Goal: Task Accomplishment & Management: Manage account settings

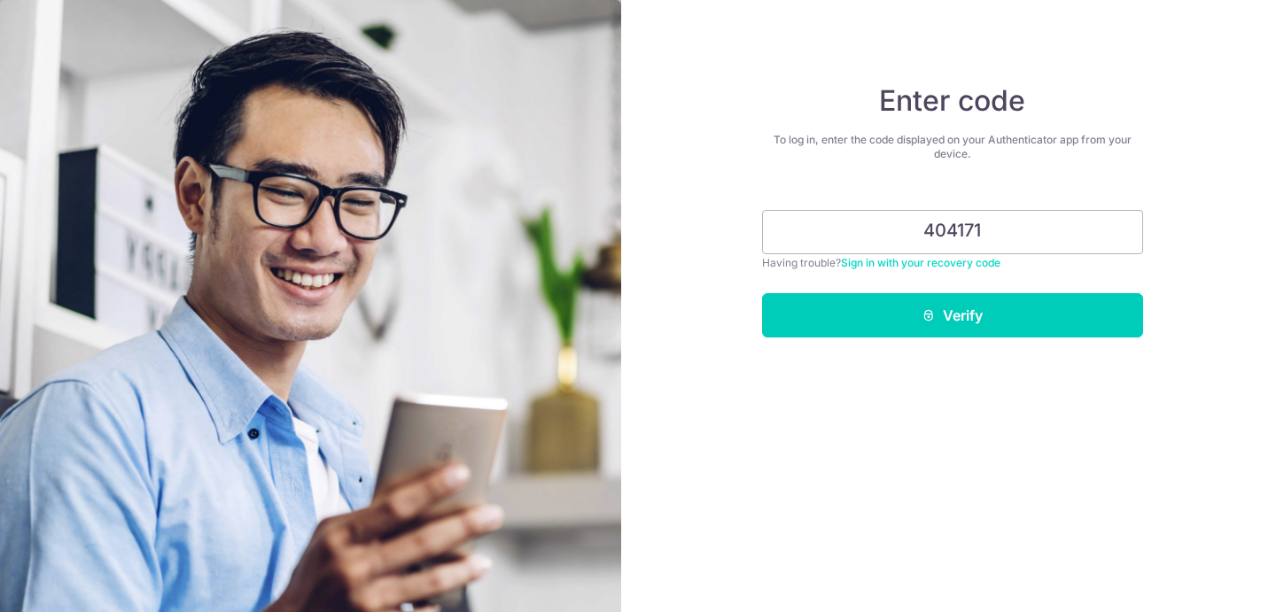
type input "404171"
click at [762, 293] on button "Verify" at bounding box center [952, 315] width 381 height 44
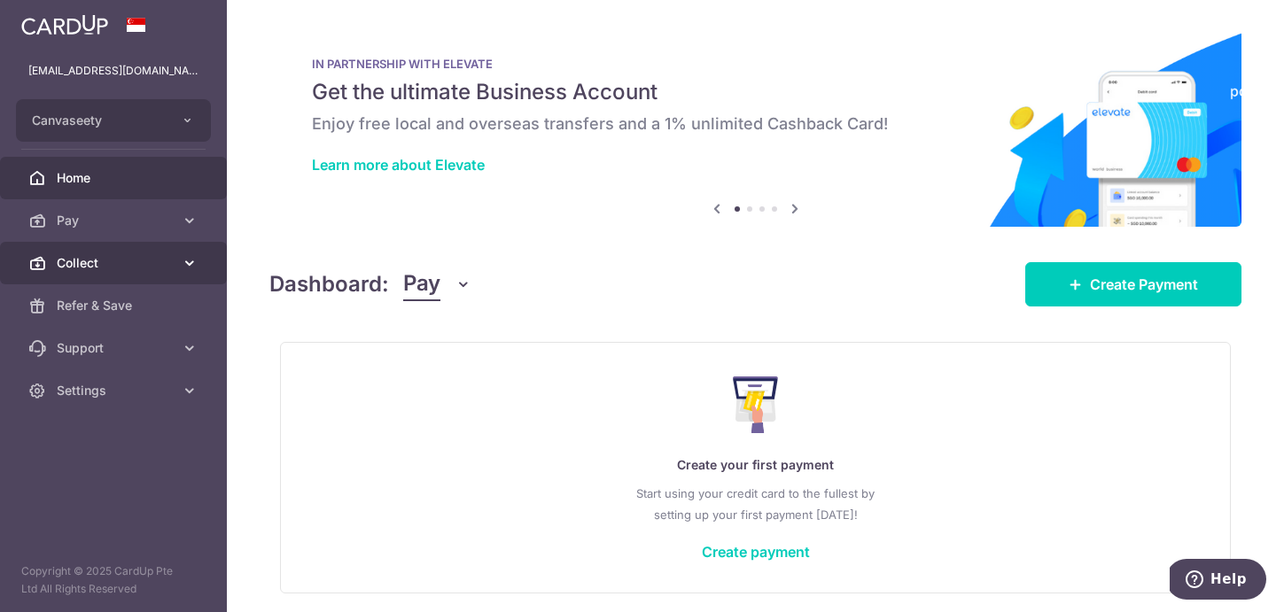
click at [105, 242] on link "Collect" at bounding box center [113, 263] width 227 height 43
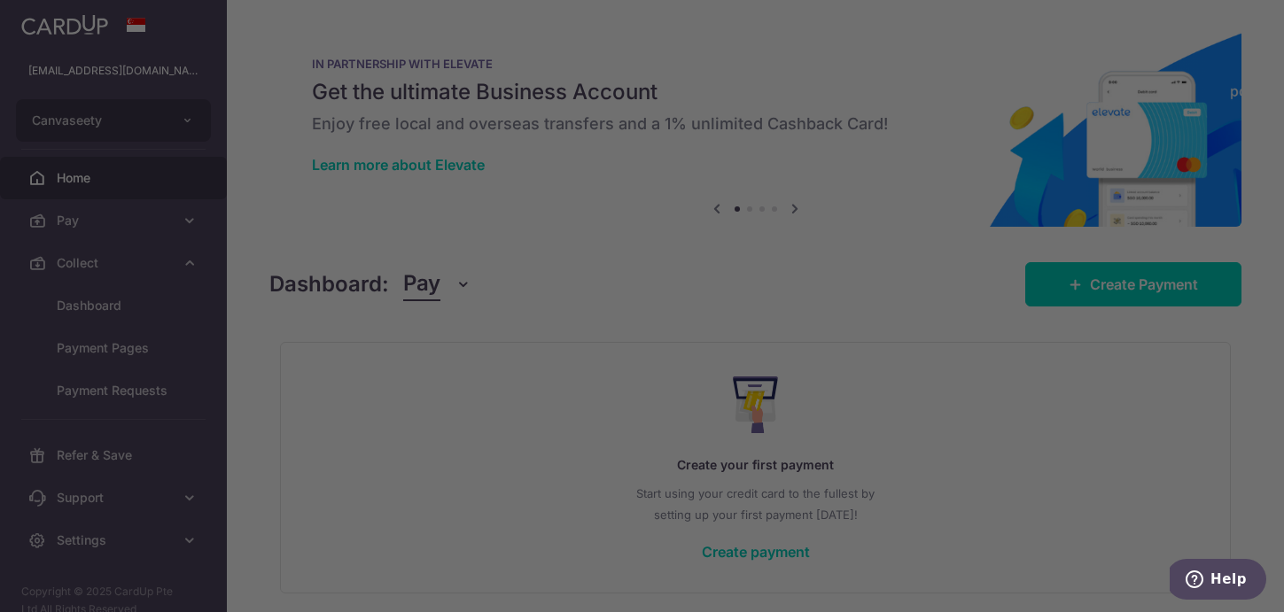
click at [100, 543] on div at bounding box center [648, 309] width 1296 height 618
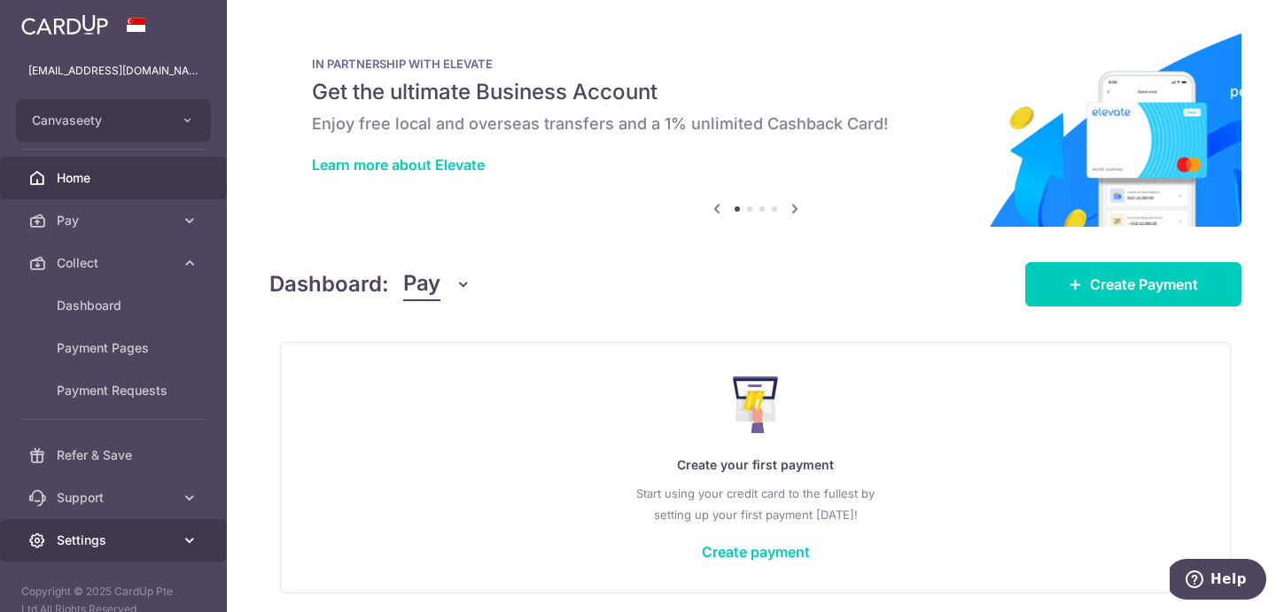
click at [94, 547] on span "Settings" at bounding box center [115, 541] width 117 height 18
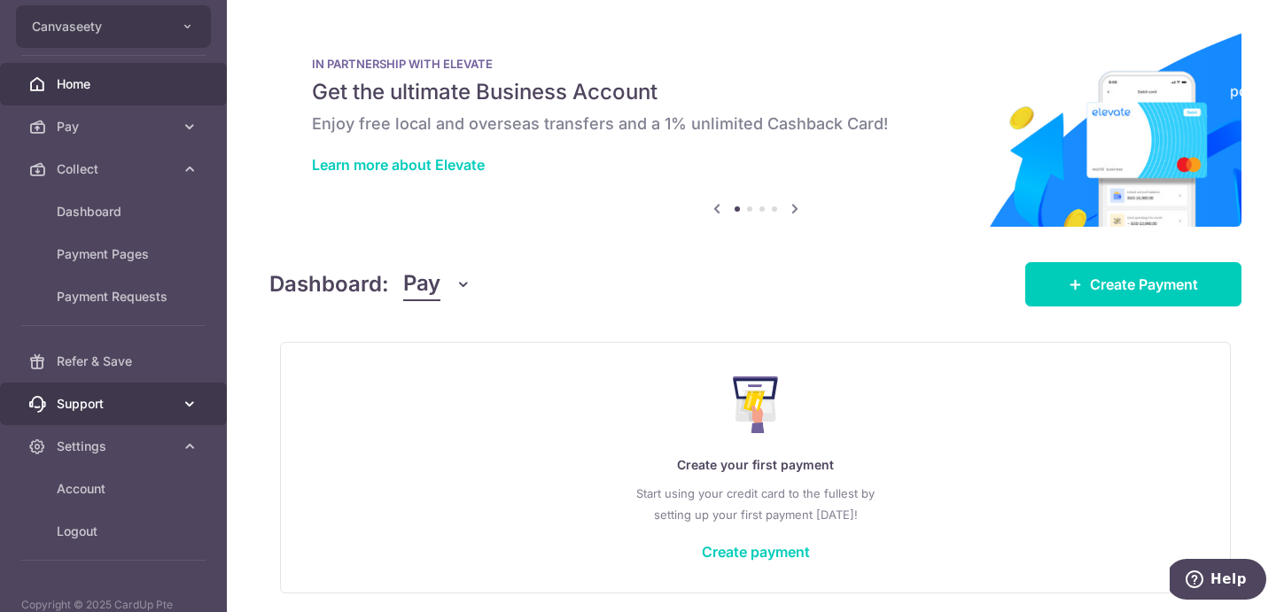
scroll to position [128, 0]
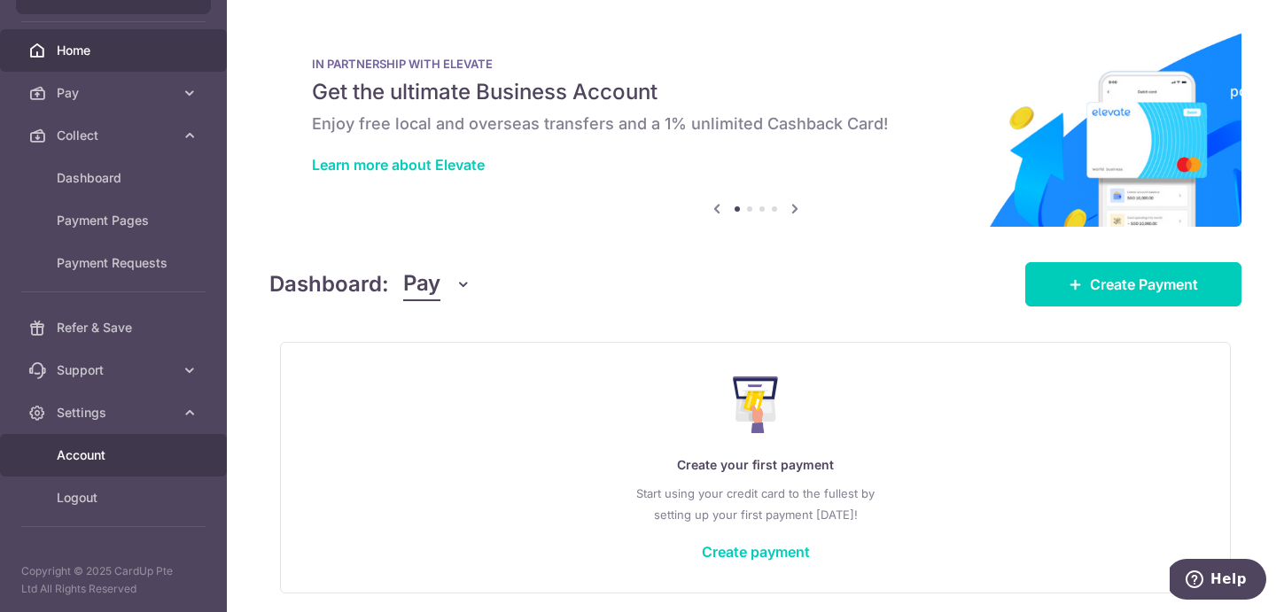
click at [106, 459] on span "Account" at bounding box center [115, 456] width 117 height 18
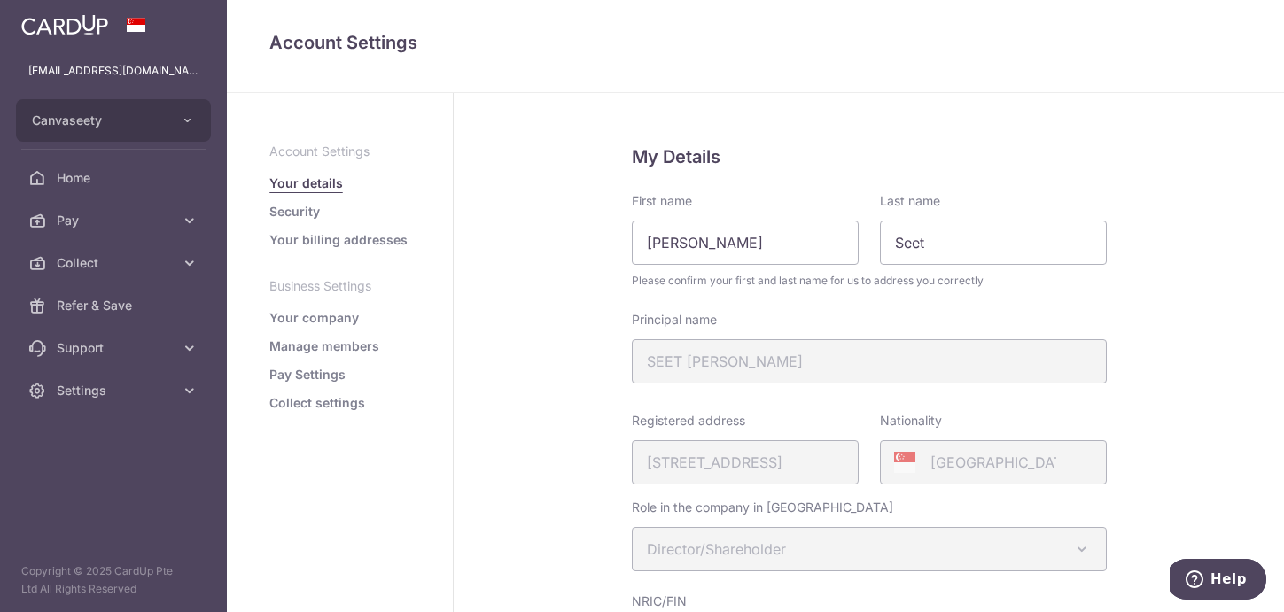
click at [338, 394] on link "Collect settings" at bounding box center [317, 403] width 96 height 18
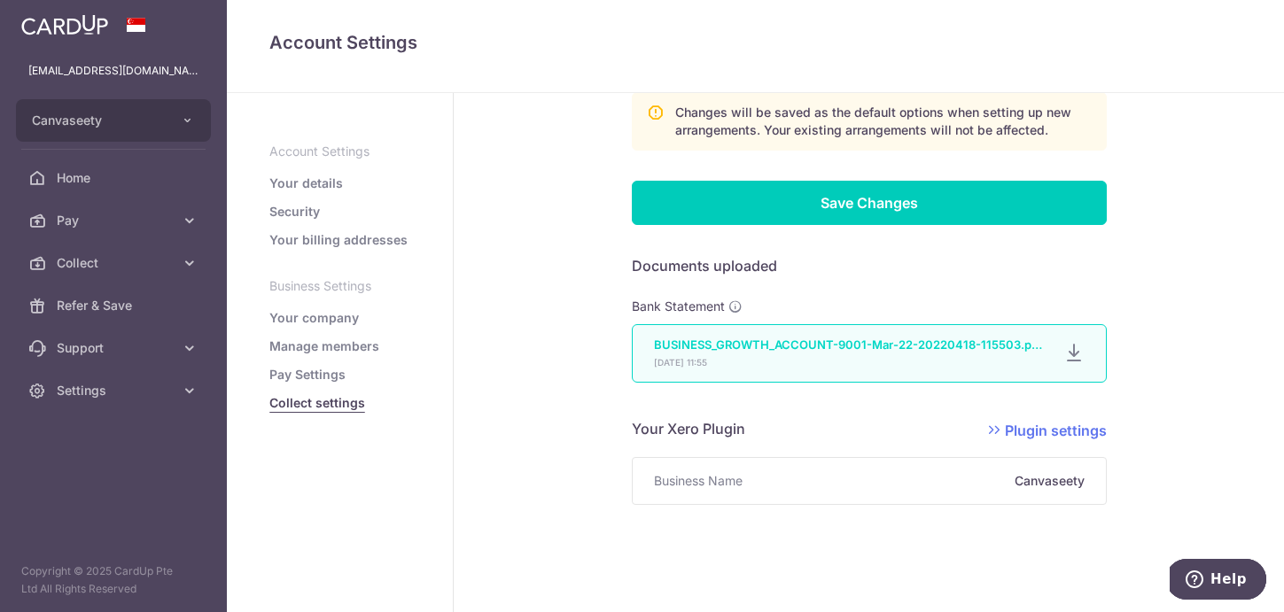
scroll to position [1136, 0]
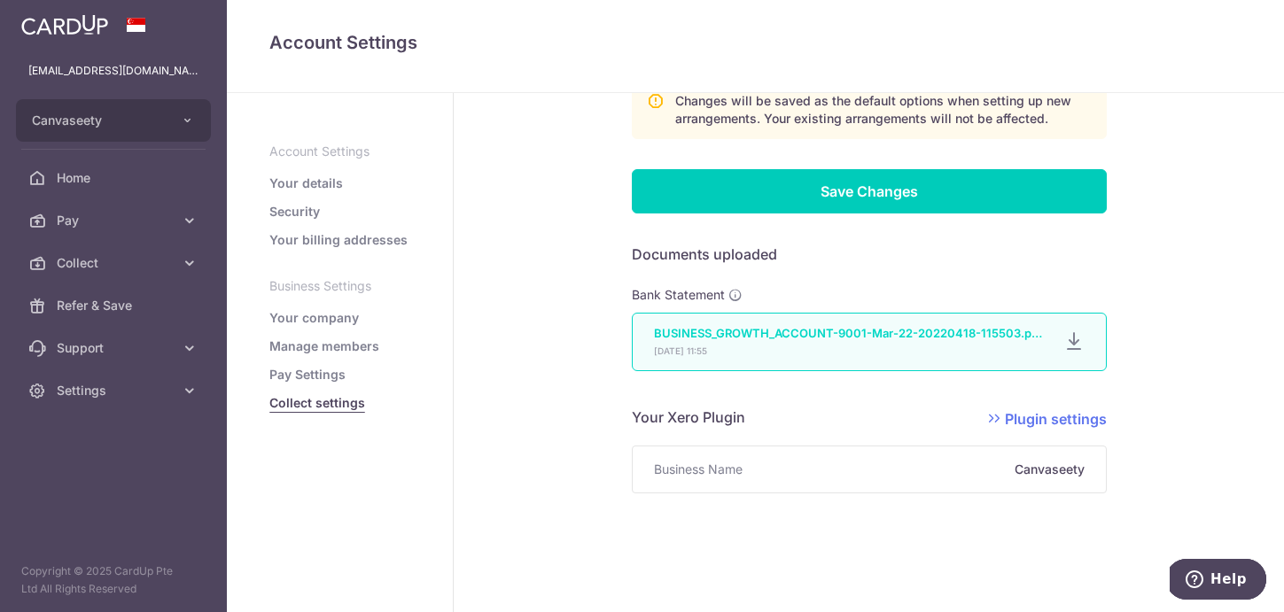
click at [318, 178] on link "Your details" at bounding box center [306, 184] width 74 height 18
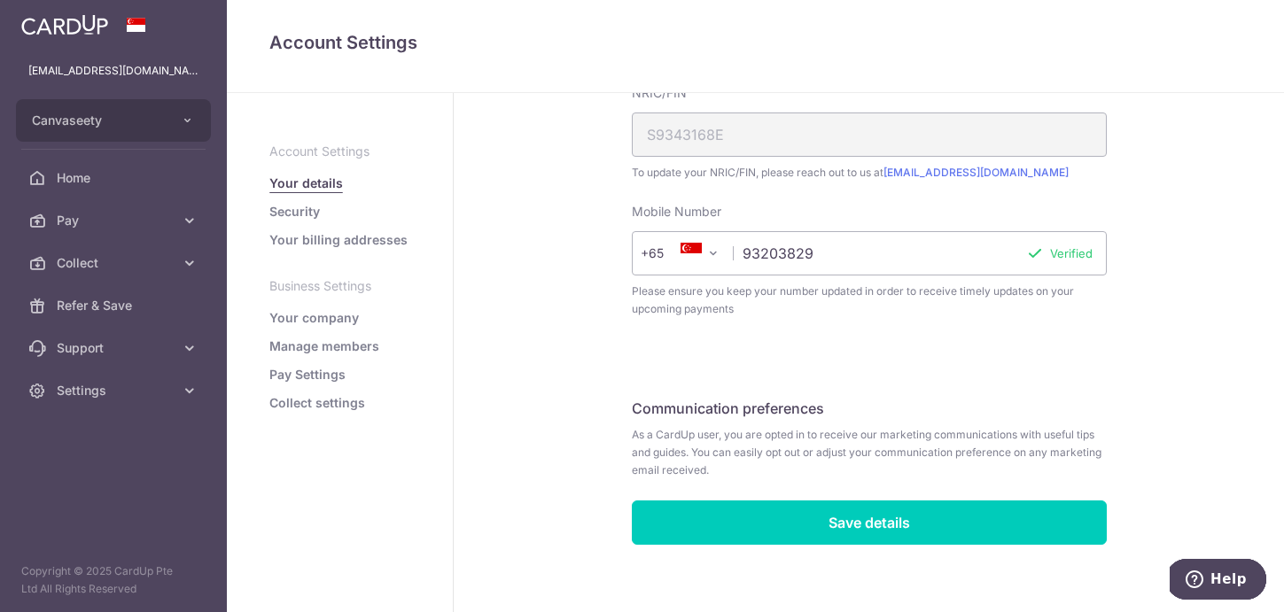
scroll to position [524, 0]
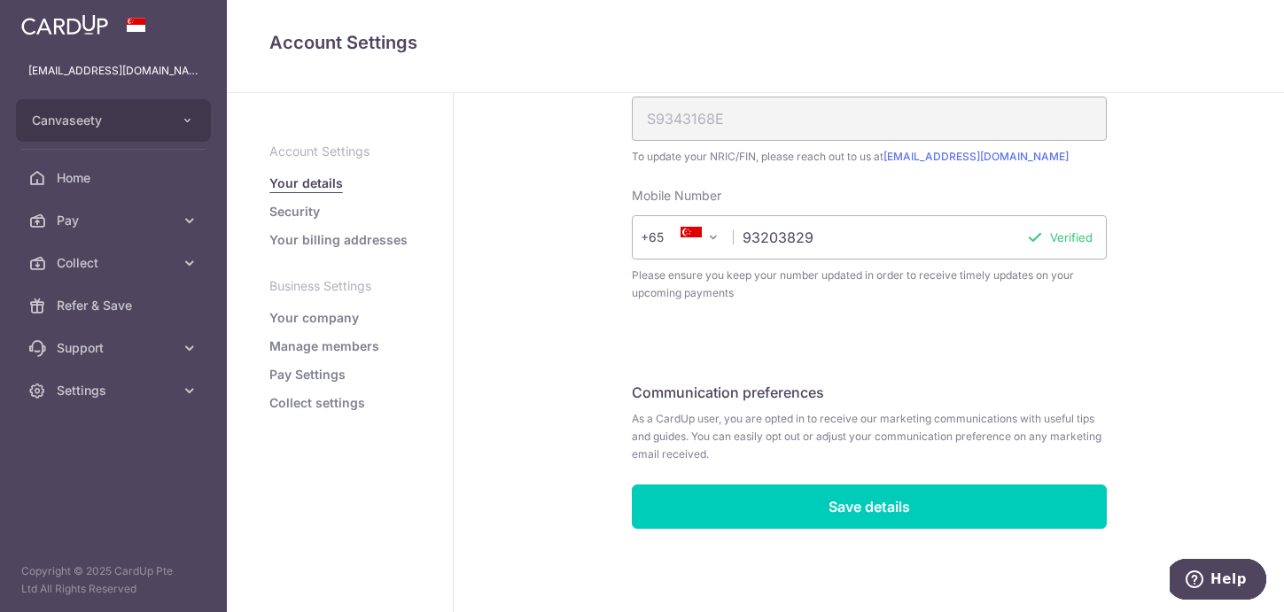
click at [330, 233] on link "Your billing addresses" at bounding box center [338, 240] width 138 height 18
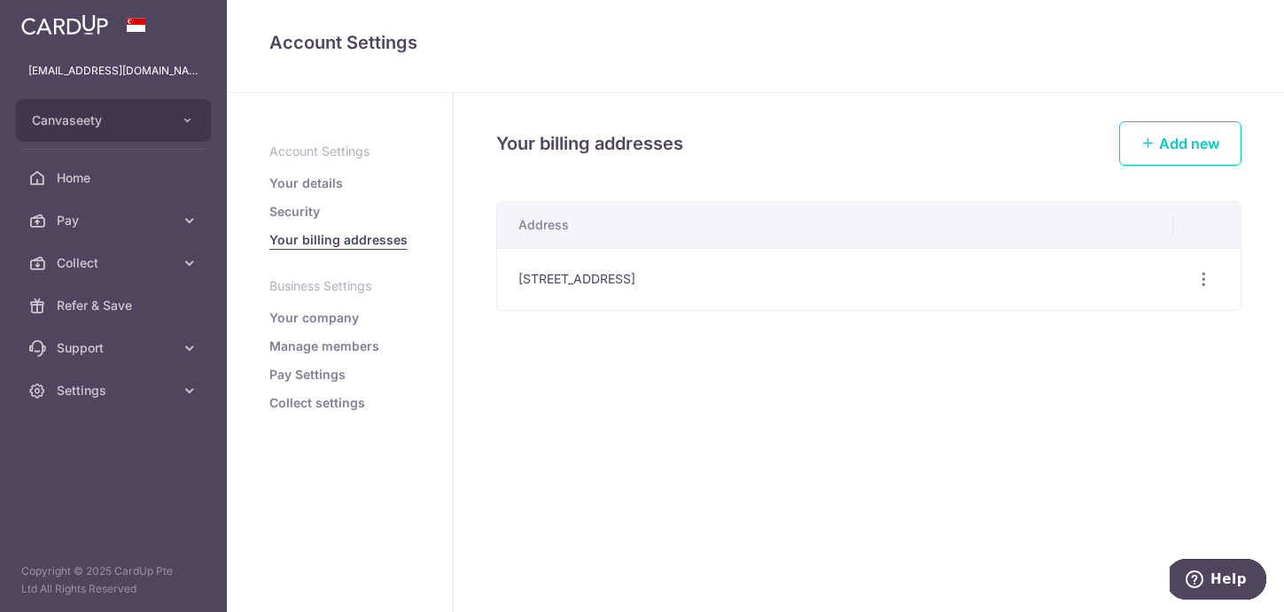
click at [302, 224] on ul "Account Settings Your details Security Your billing addresses Business Settings…" at bounding box center [339, 277] width 141 height 269
click at [299, 219] on link "Security" at bounding box center [294, 212] width 50 height 18
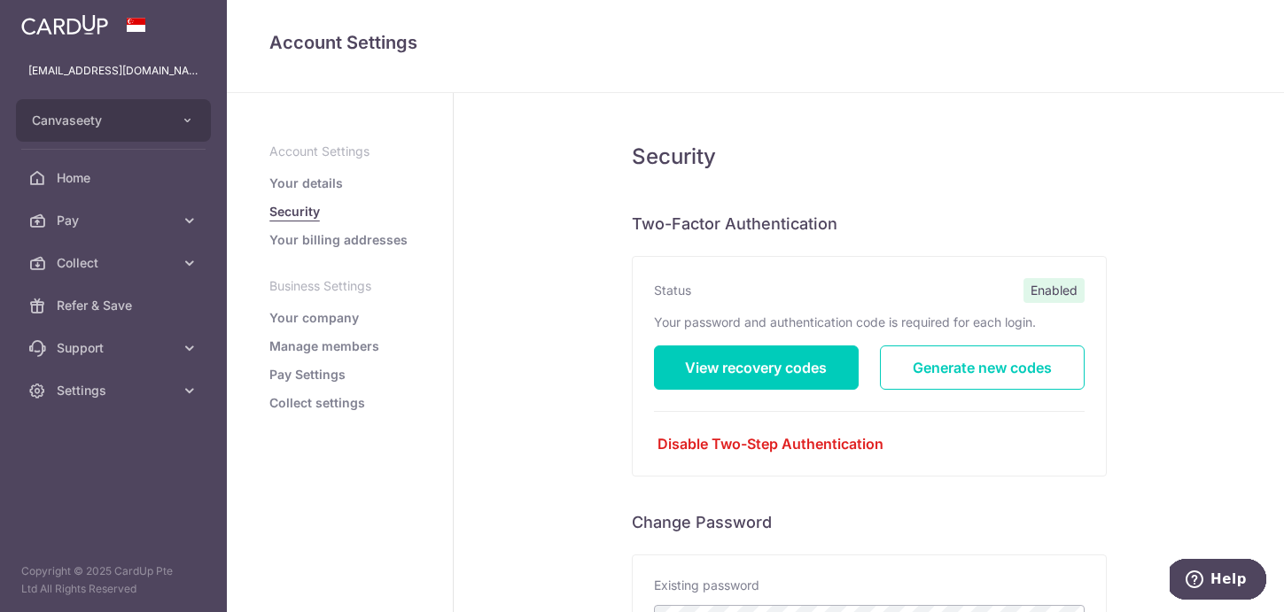
scroll to position [388, 0]
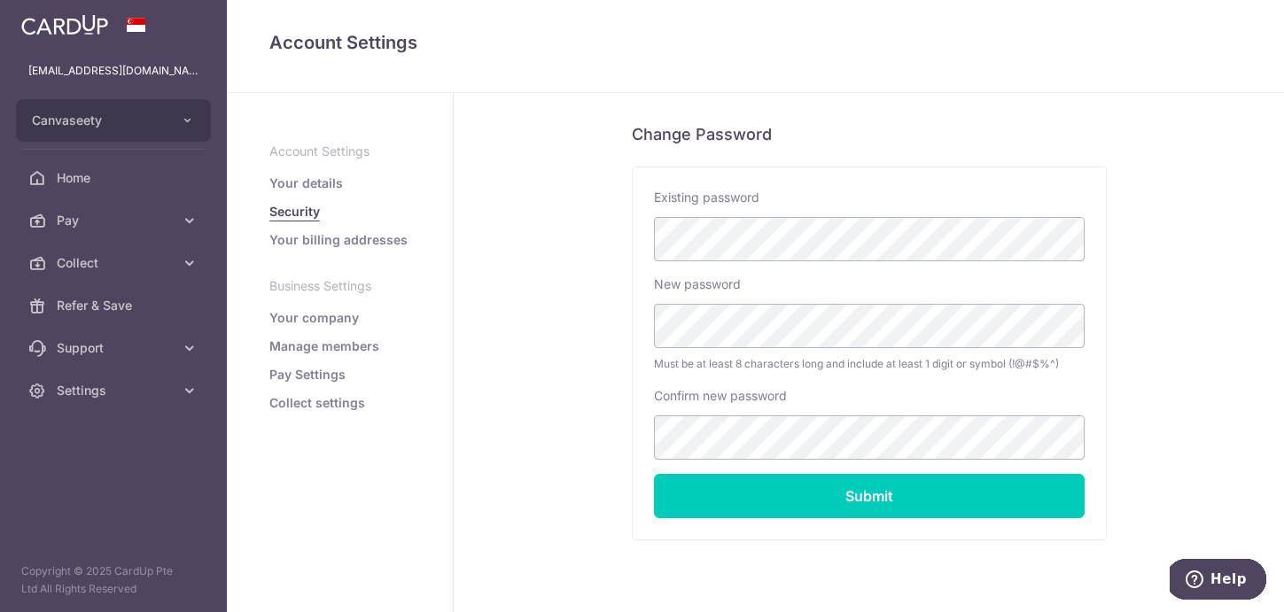
click at [282, 307] on ul "Account Settings Your details Security Your billing addresses Business Settings…" at bounding box center [339, 277] width 141 height 269
click at [315, 319] on link "Your company" at bounding box center [313, 318] width 89 height 18
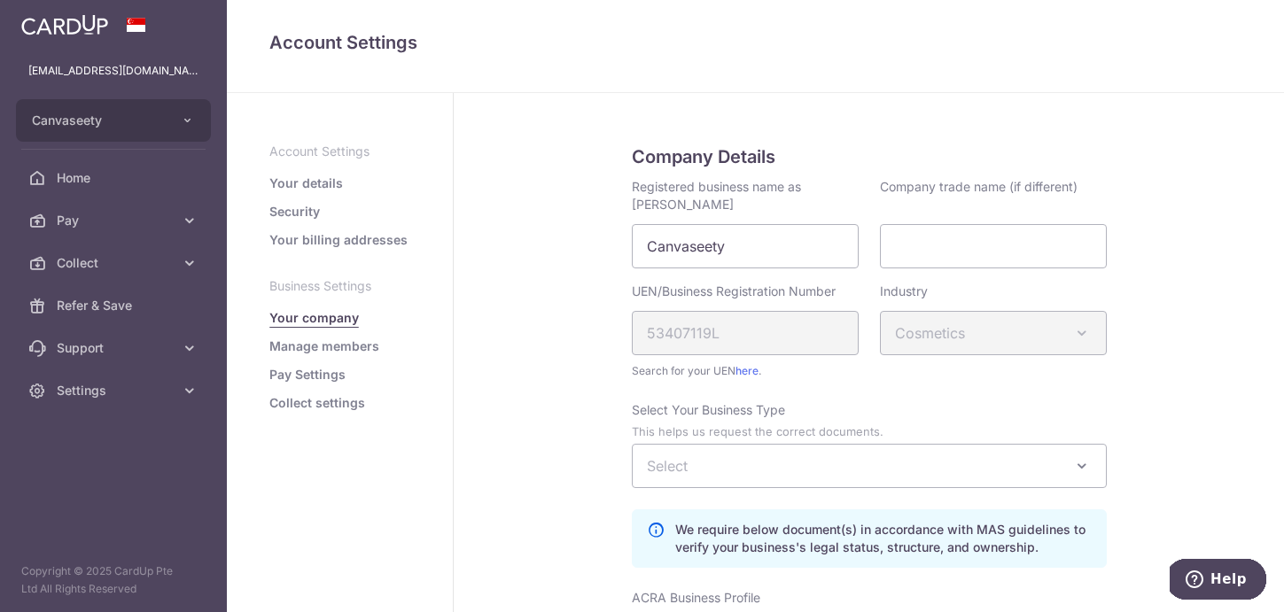
click at [700, 475] on span "Select" at bounding box center [869, 466] width 473 height 43
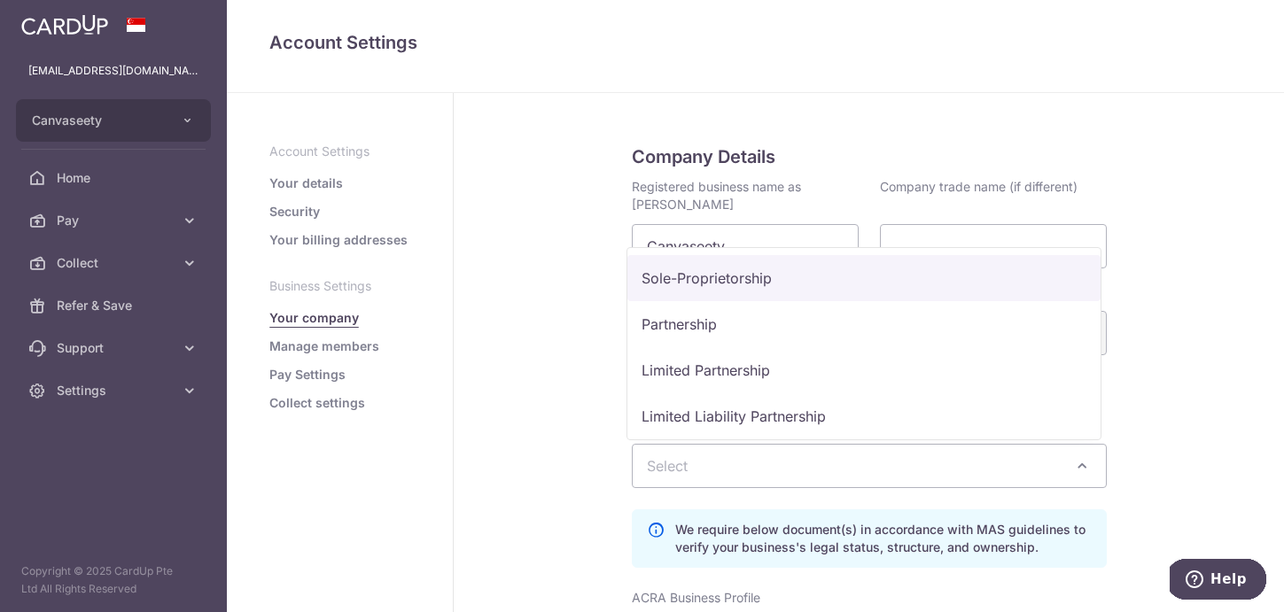
select select "Sole-Proprietorship"
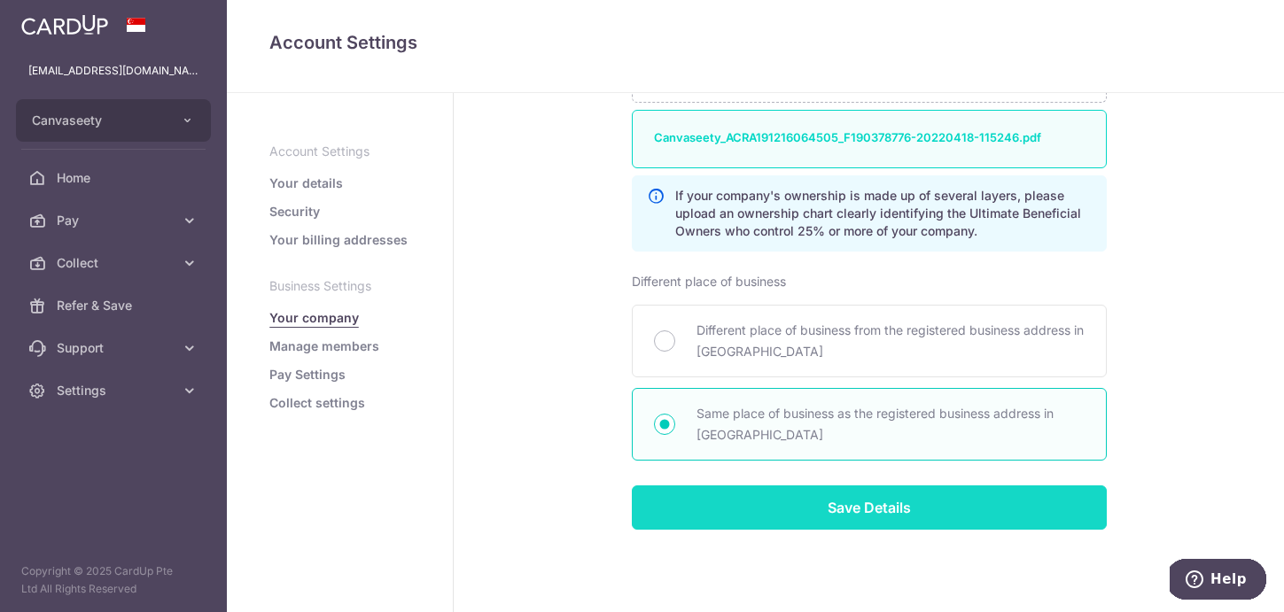
click at [661, 491] on input "Save Details" at bounding box center [869, 507] width 475 height 44
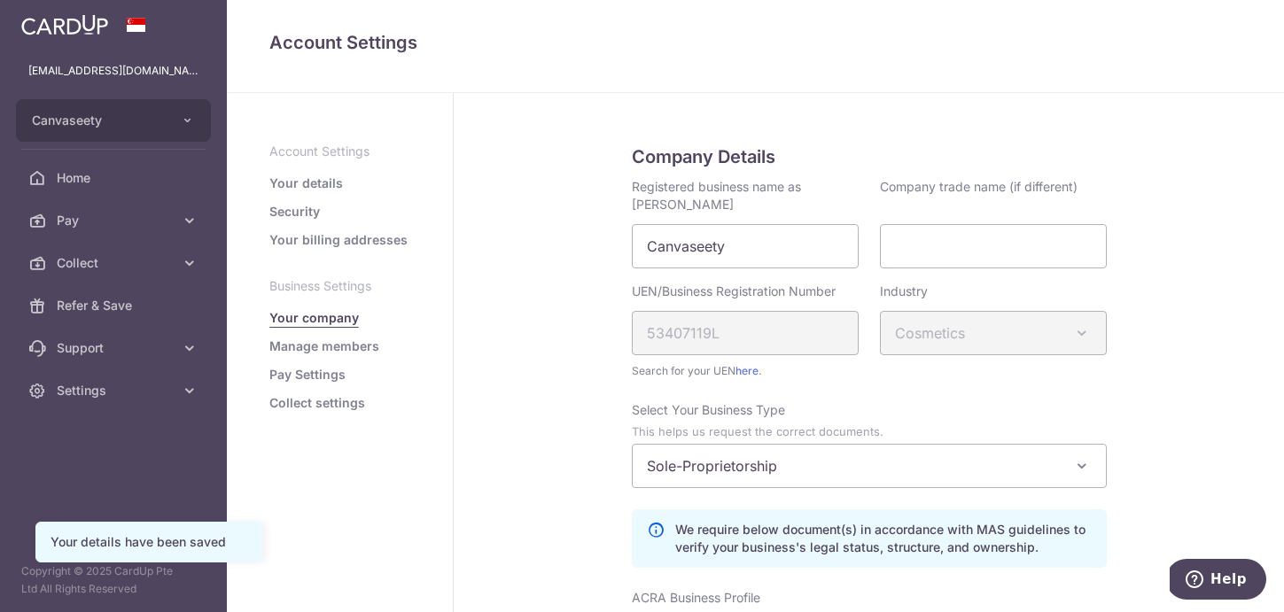
click at [356, 345] on link "Manage members" at bounding box center [324, 347] width 110 height 18
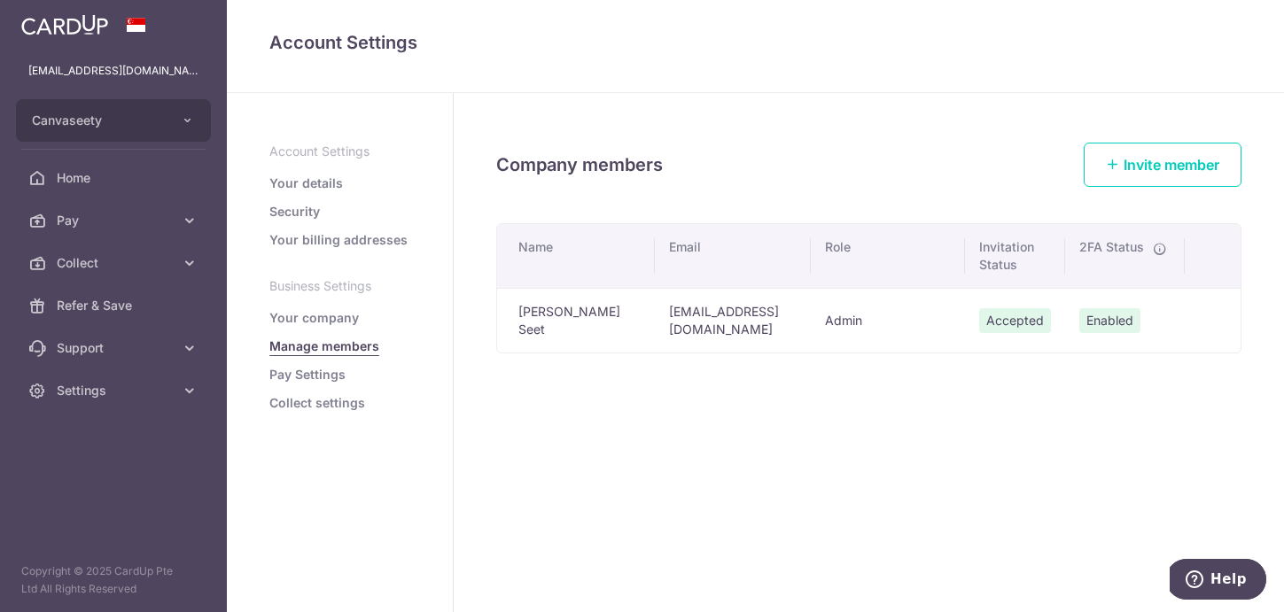
click at [307, 364] on ul "Account Settings Your details Security Your billing addresses Business Settings…" at bounding box center [339, 277] width 141 height 269
click at [300, 368] on link "Pay Settings" at bounding box center [307, 375] width 76 height 18
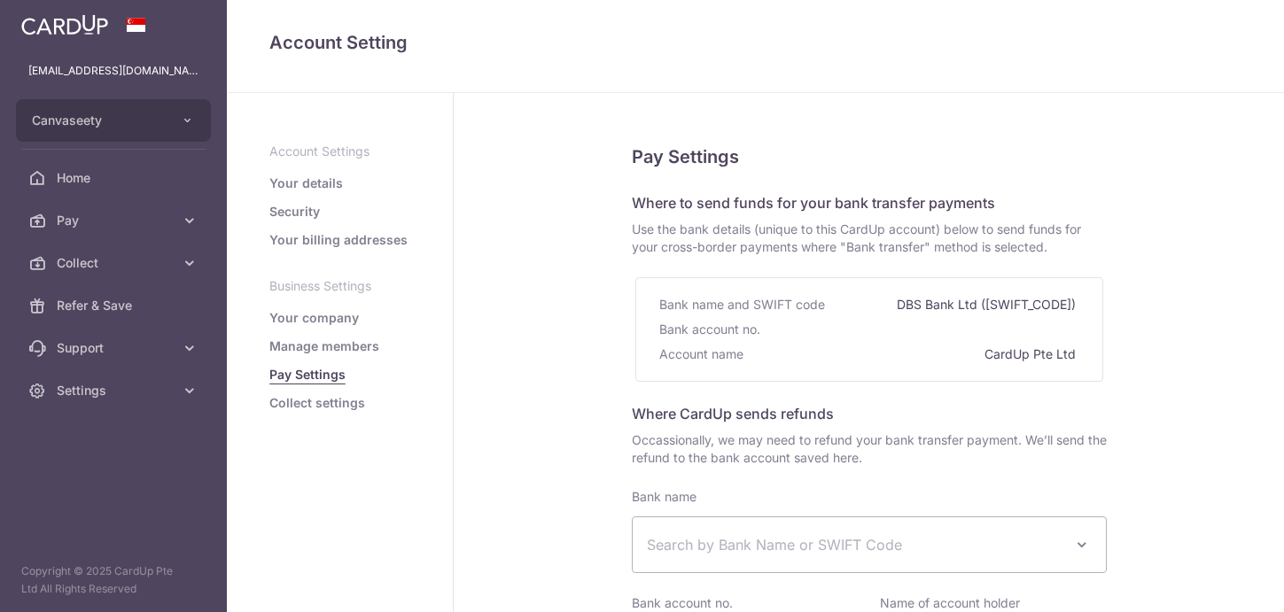
select select
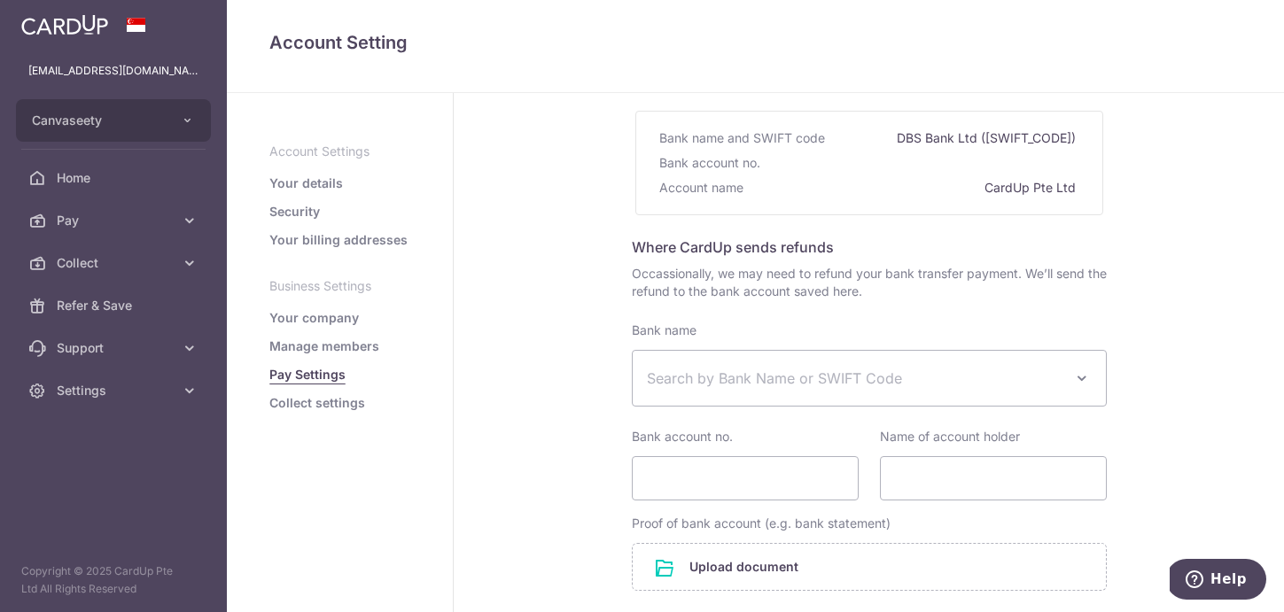
scroll to position [358, 0]
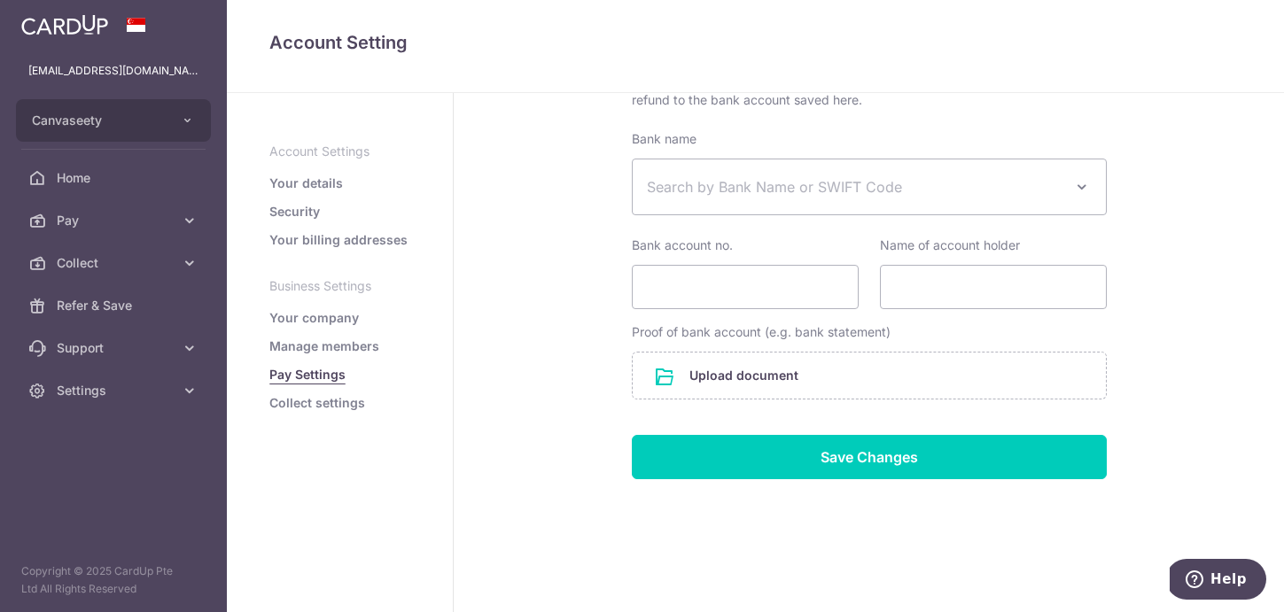
click at [290, 403] on link "Collect settings" at bounding box center [317, 403] width 96 height 18
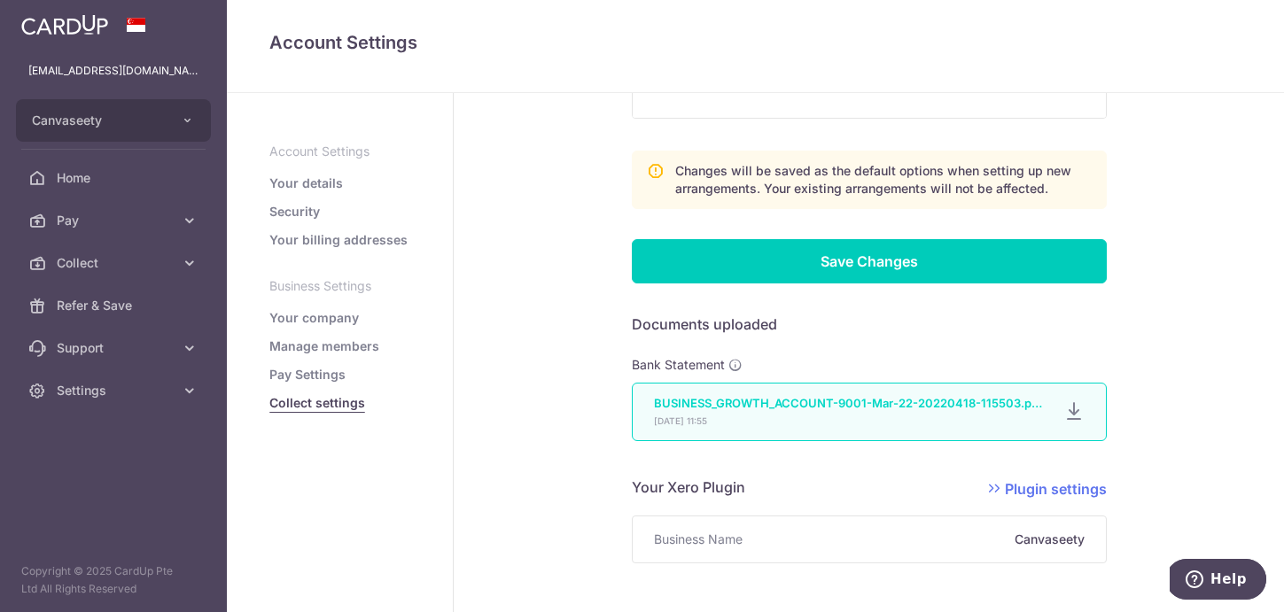
scroll to position [1068, 0]
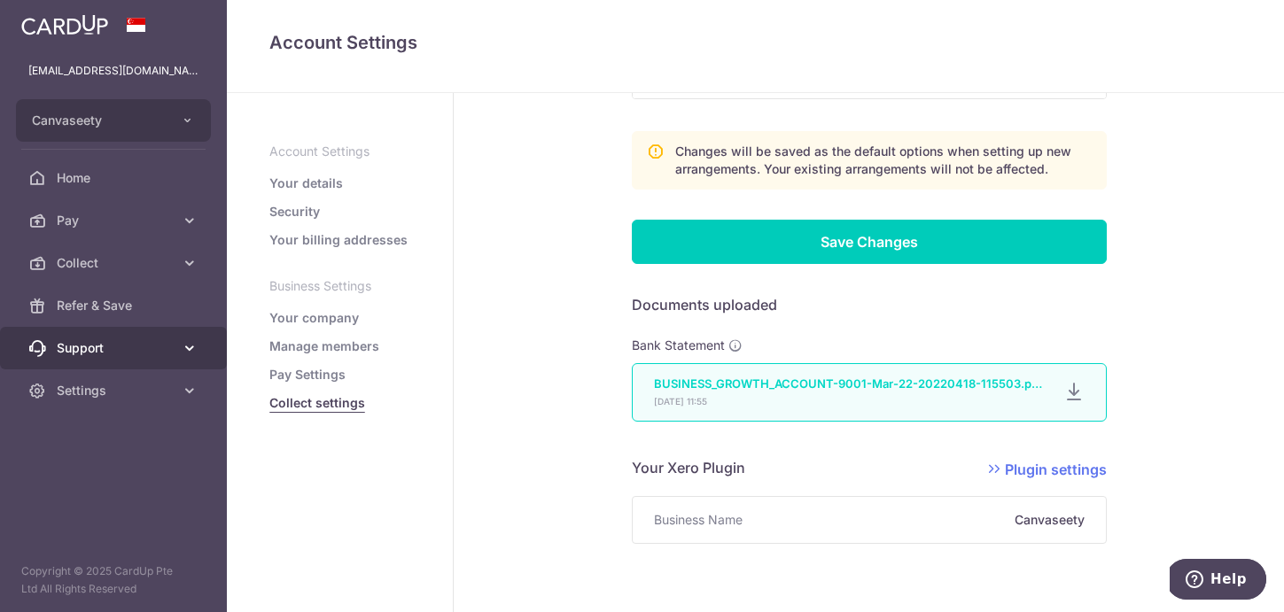
click at [151, 350] on span "Support" at bounding box center [115, 348] width 117 height 18
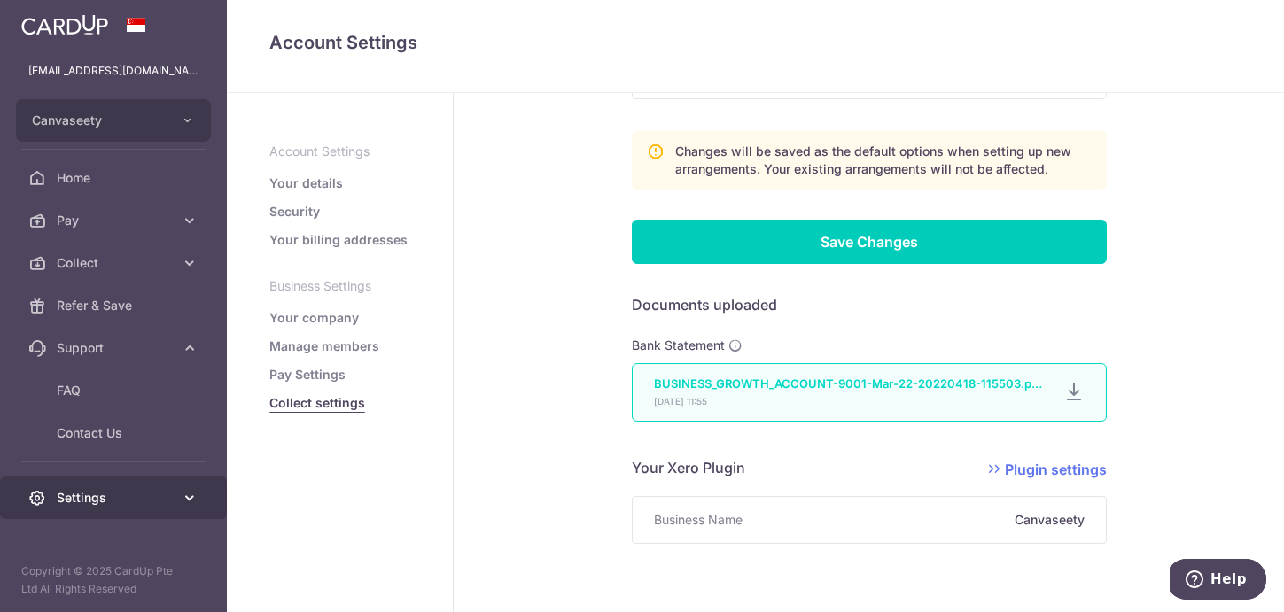
click at [105, 490] on span "Settings" at bounding box center [115, 498] width 117 height 18
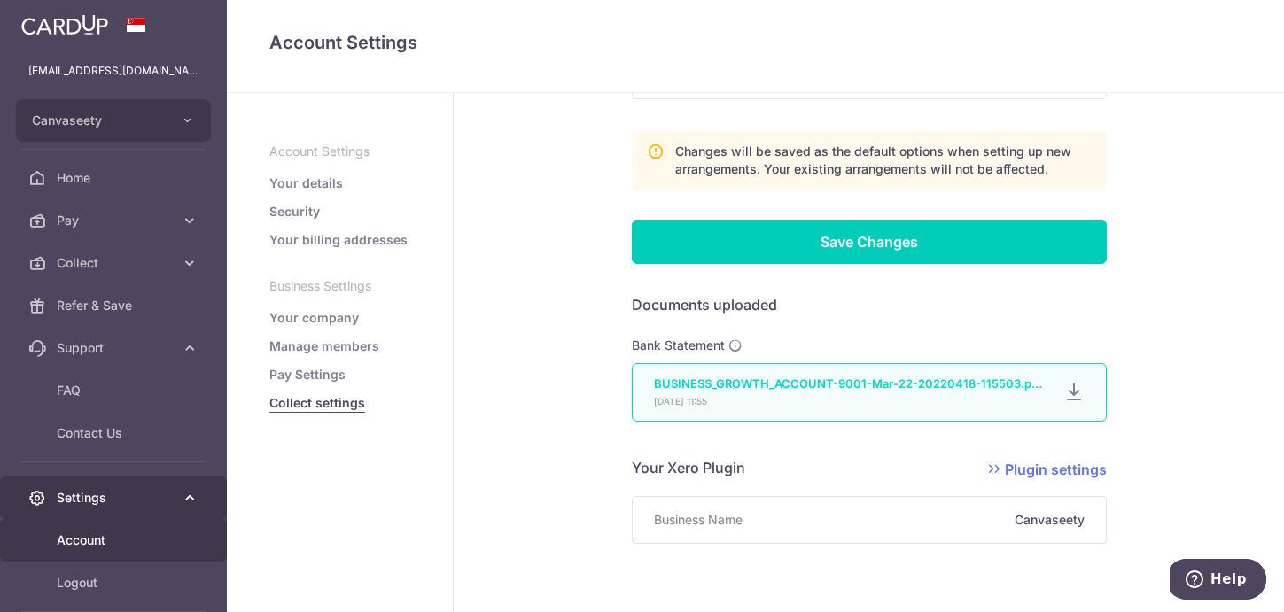
scroll to position [85, 0]
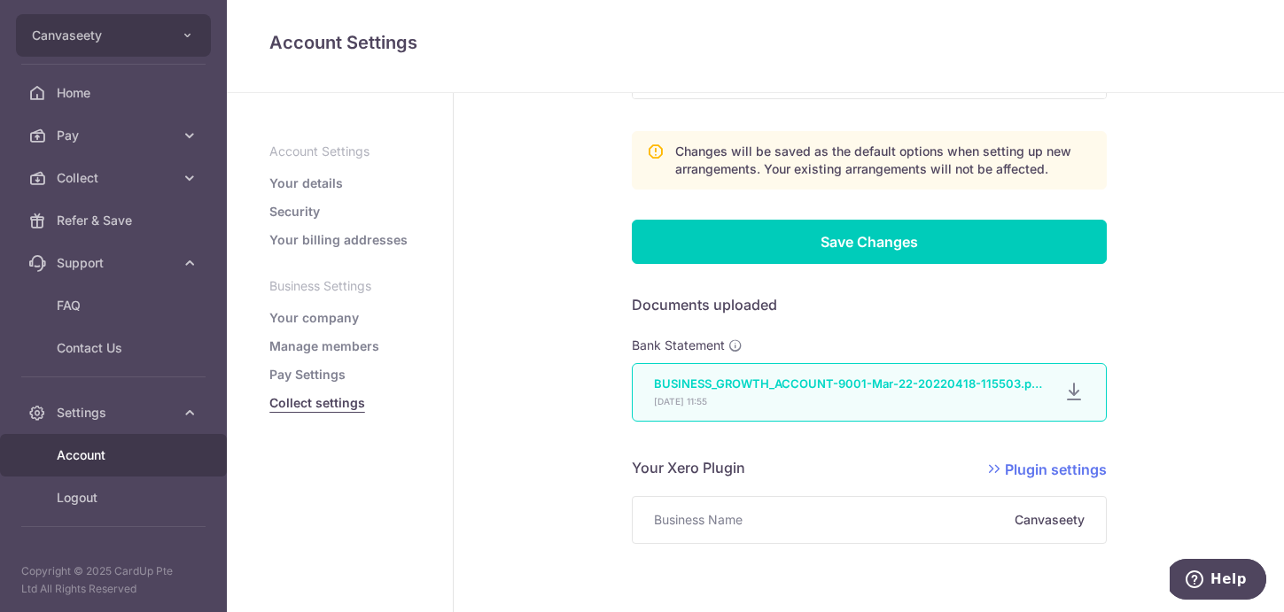
click at [122, 455] on span "Account" at bounding box center [115, 456] width 117 height 18
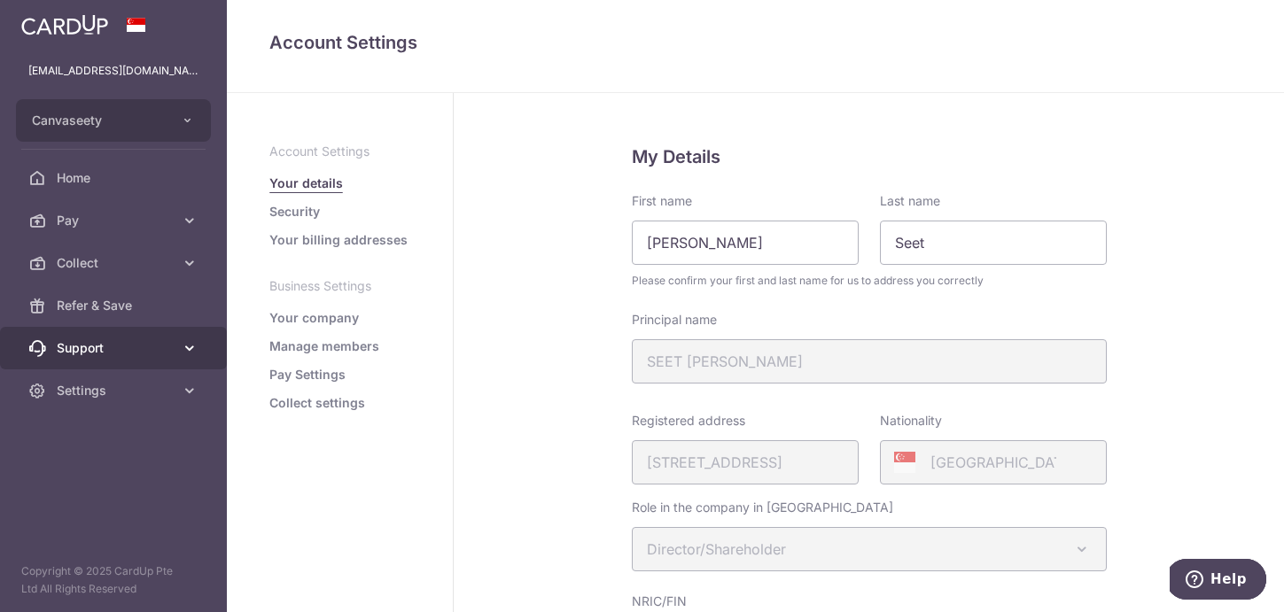
click at [96, 360] on link "Support" at bounding box center [113, 348] width 227 height 43
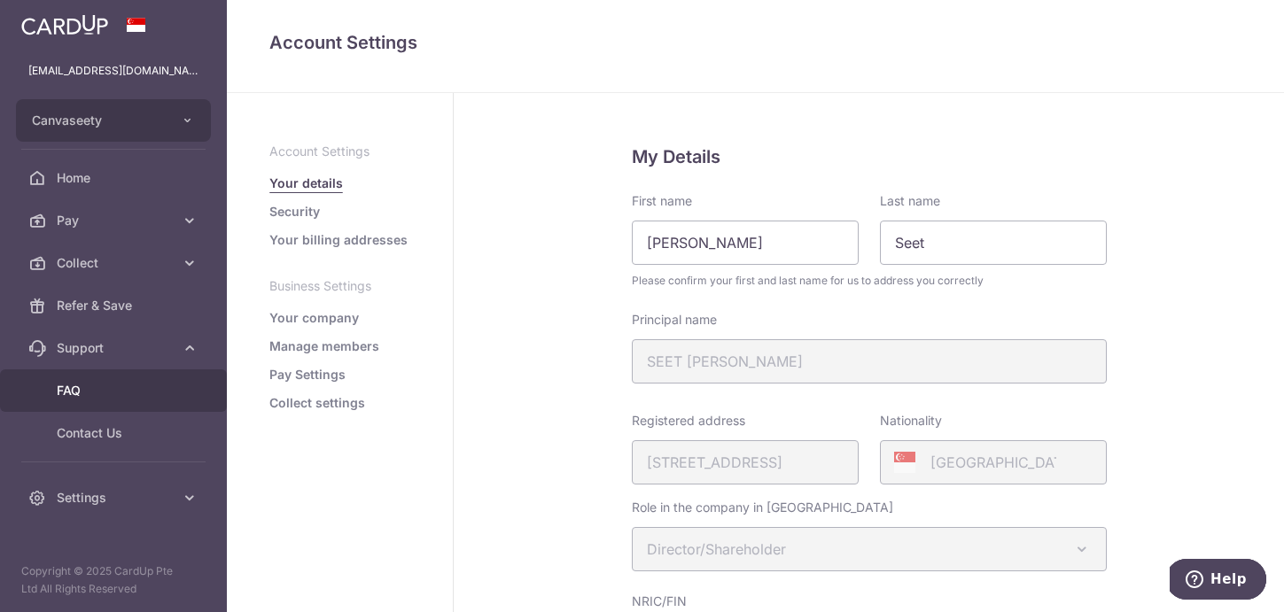
click at [92, 387] on span "FAQ" at bounding box center [115, 391] width 117 height 18
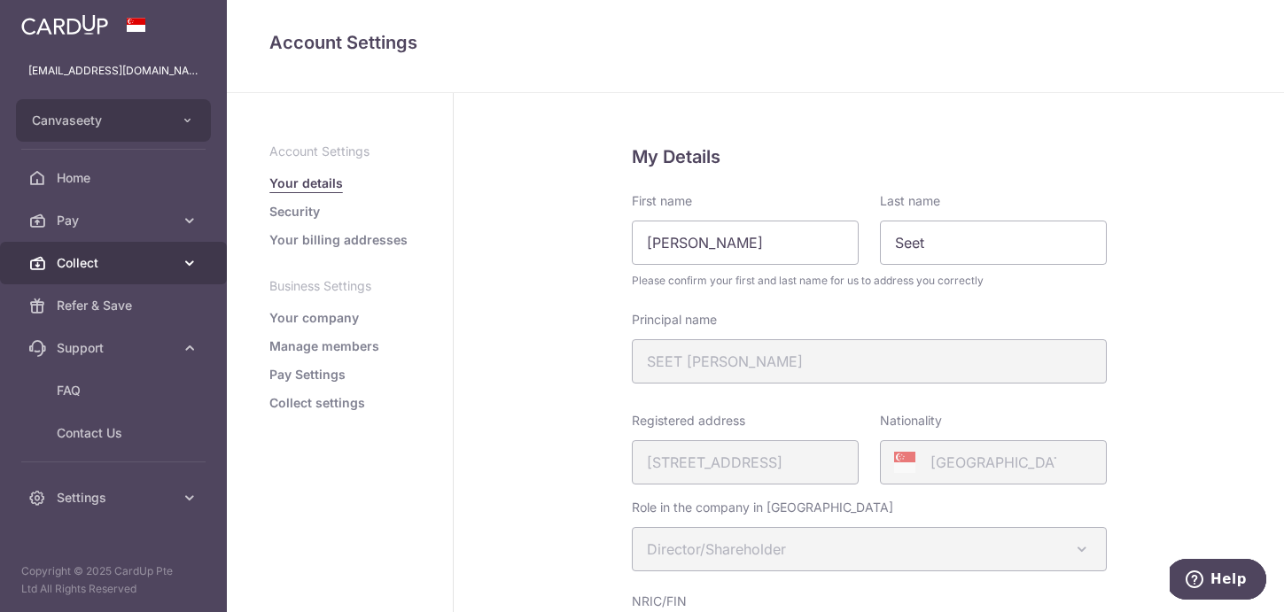
click at [108, 283] on link "Collect" at bounding box center [113, 263] width 227 height 43
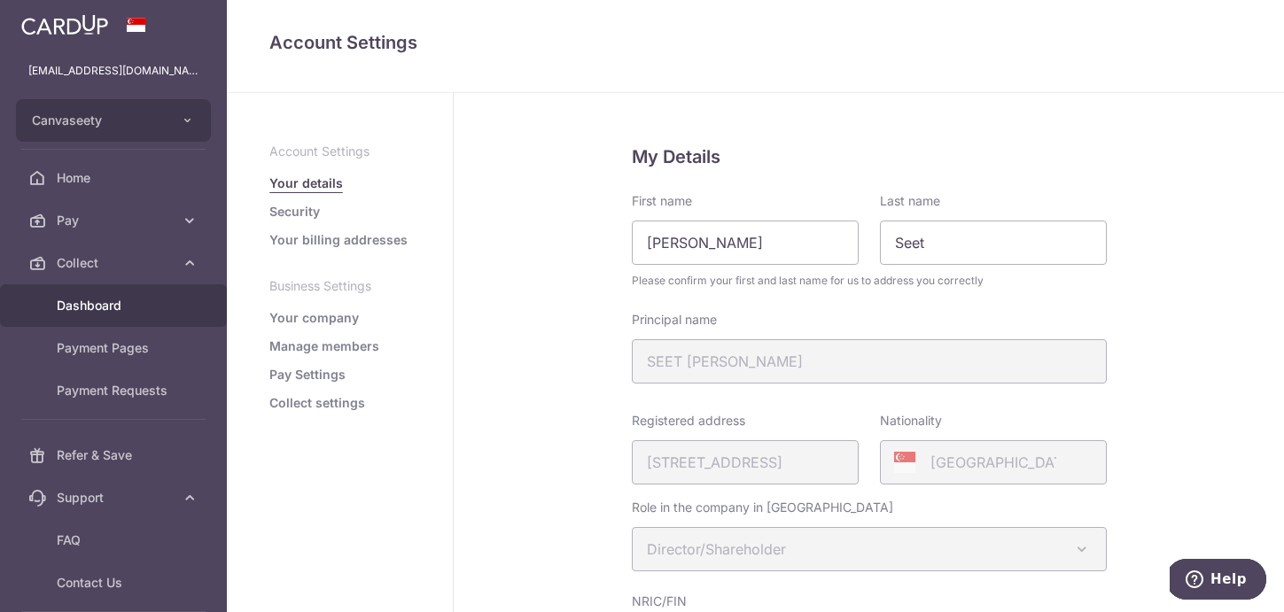
click at [113, 302] on span "Dashboard" at bounding box center [115, 306] width 117 height 18
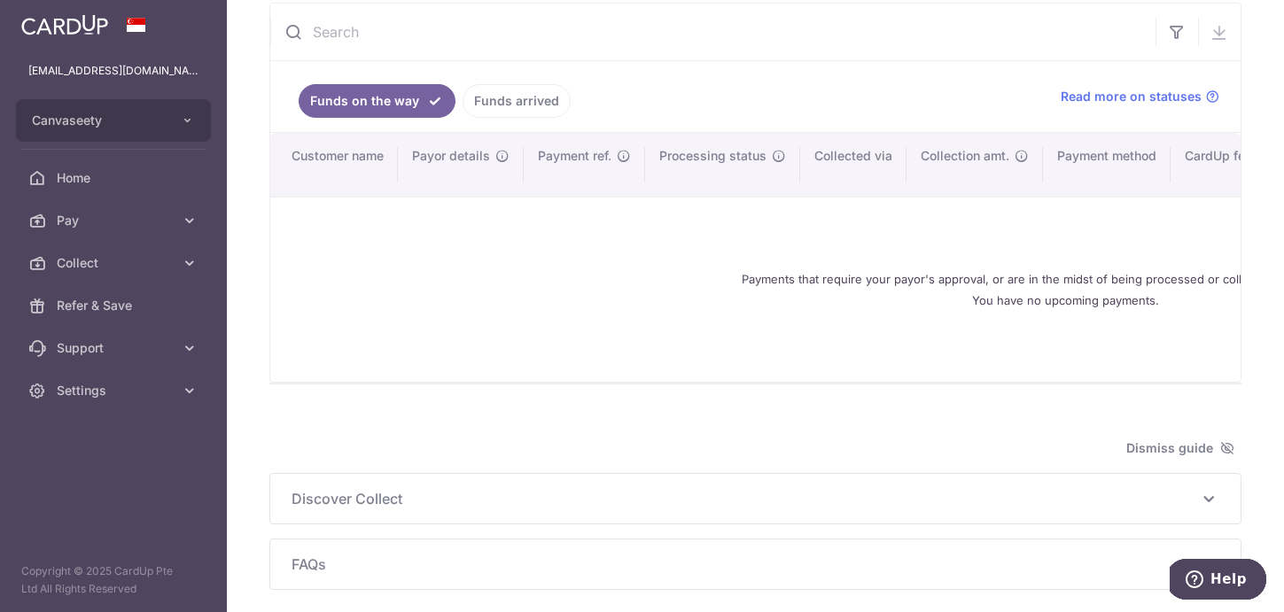
scroll to position [289, 0]
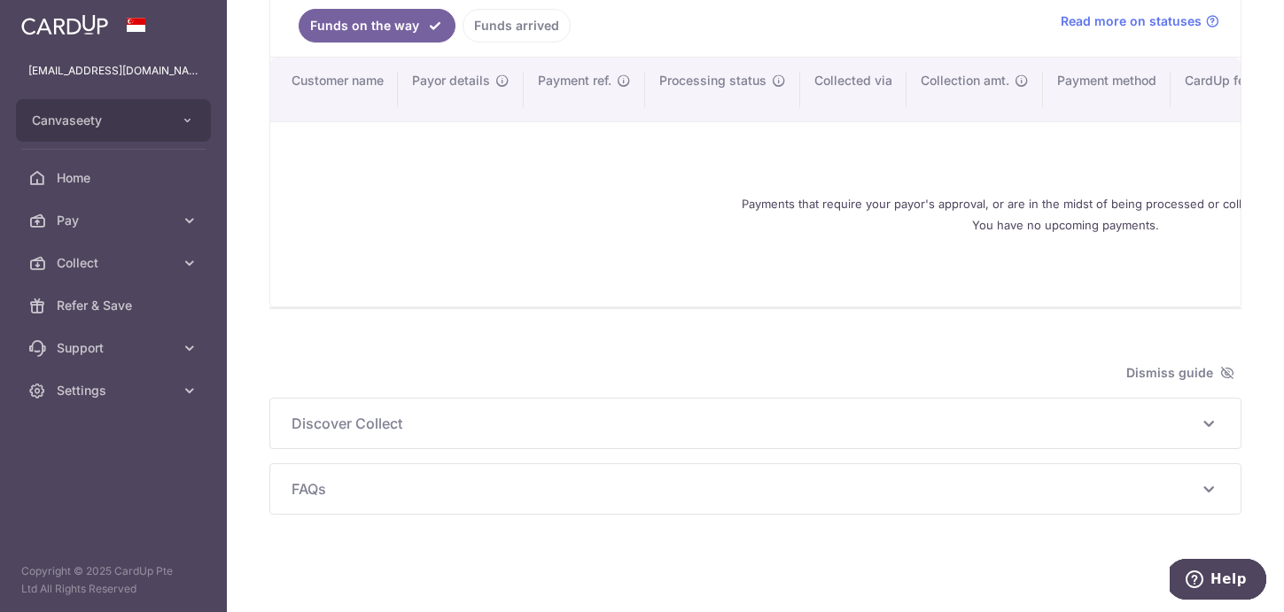
click at [425, 419] on span "Discover Collect" at bounding box center [744, 423] width 906 height 21
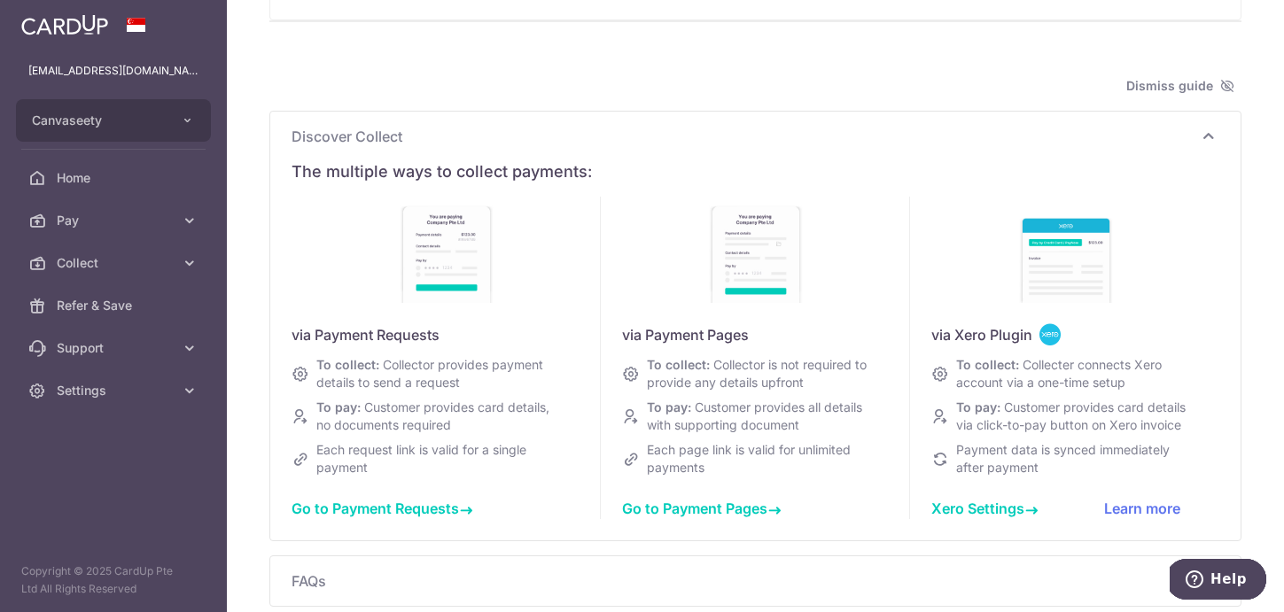
scroll to position [668, 0]
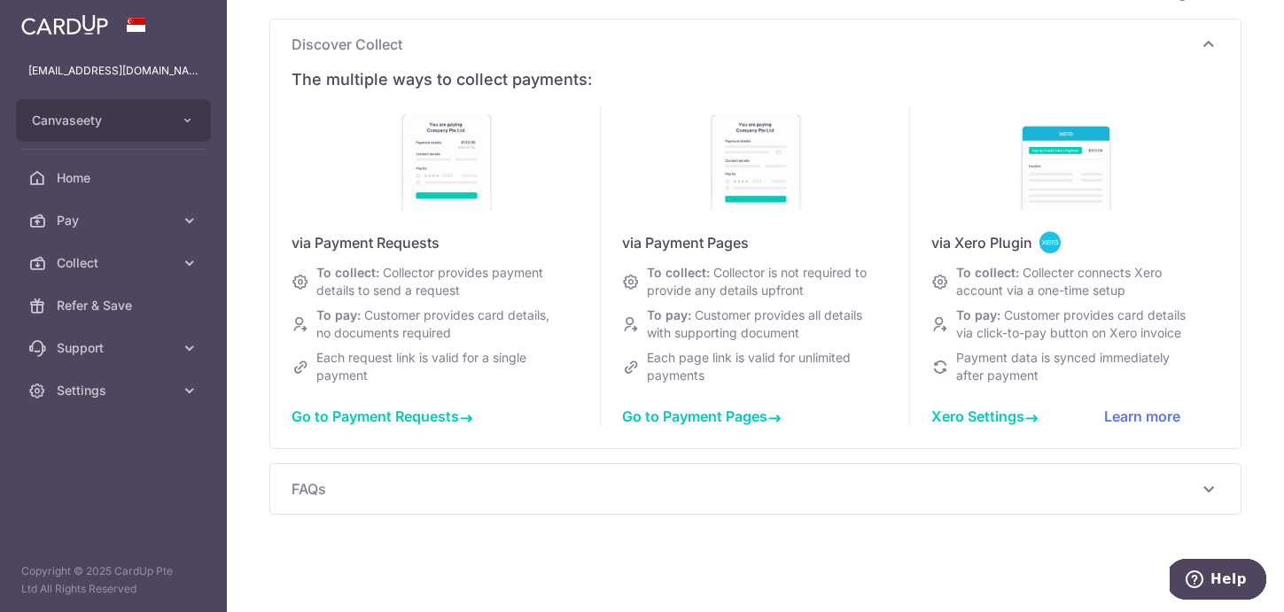
click at [386, 485] on span "FAQs" at bounding box center [744, 488] width 906 height 21
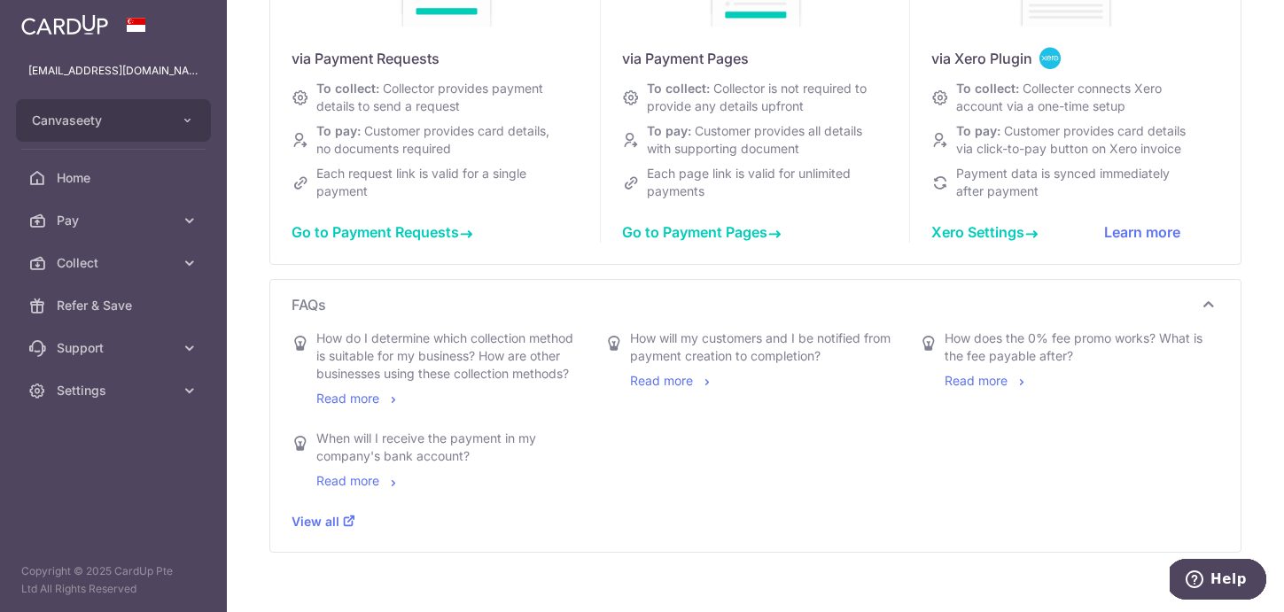
scroll to position [900, 0]
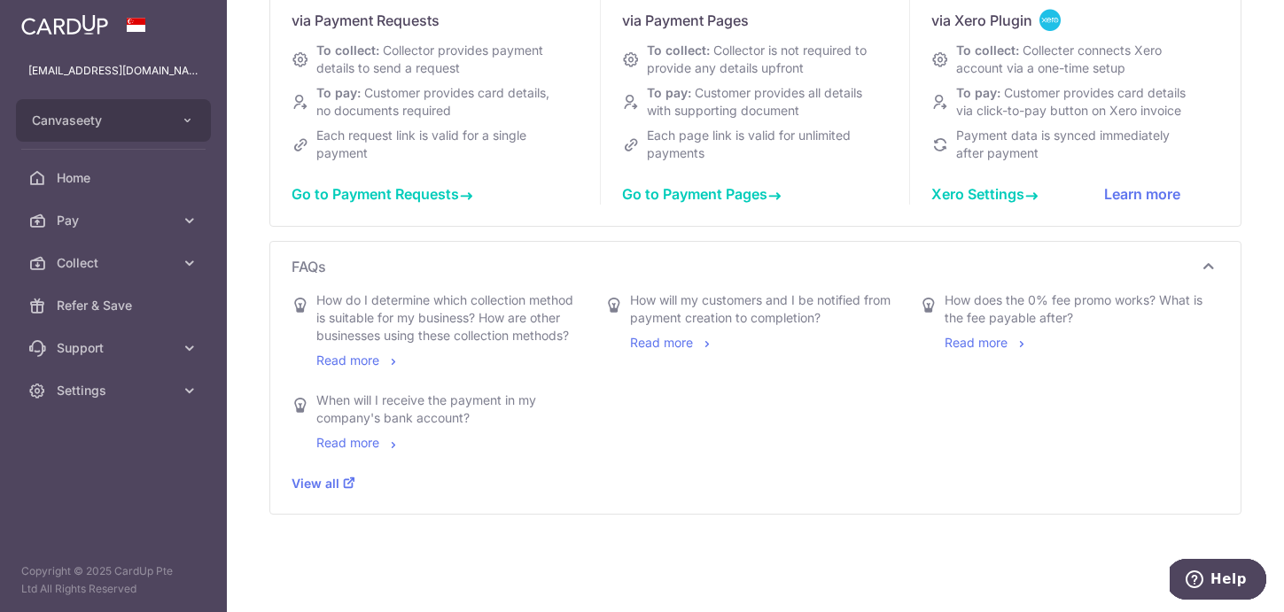
type input "October 2025"
